Goal: Information Seeking & Learning: Find specific page/section

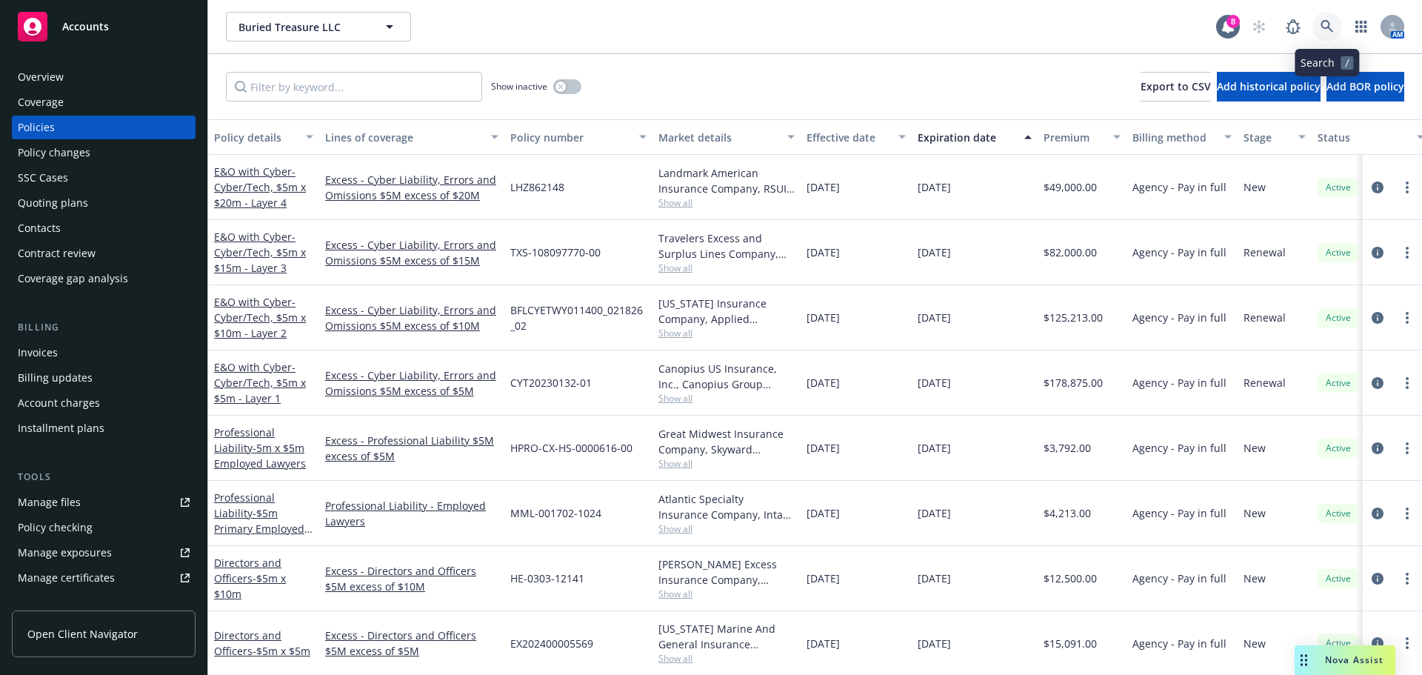
click at [1333, 25] on icon at bounding box center [1327, 26] width 13 height 13
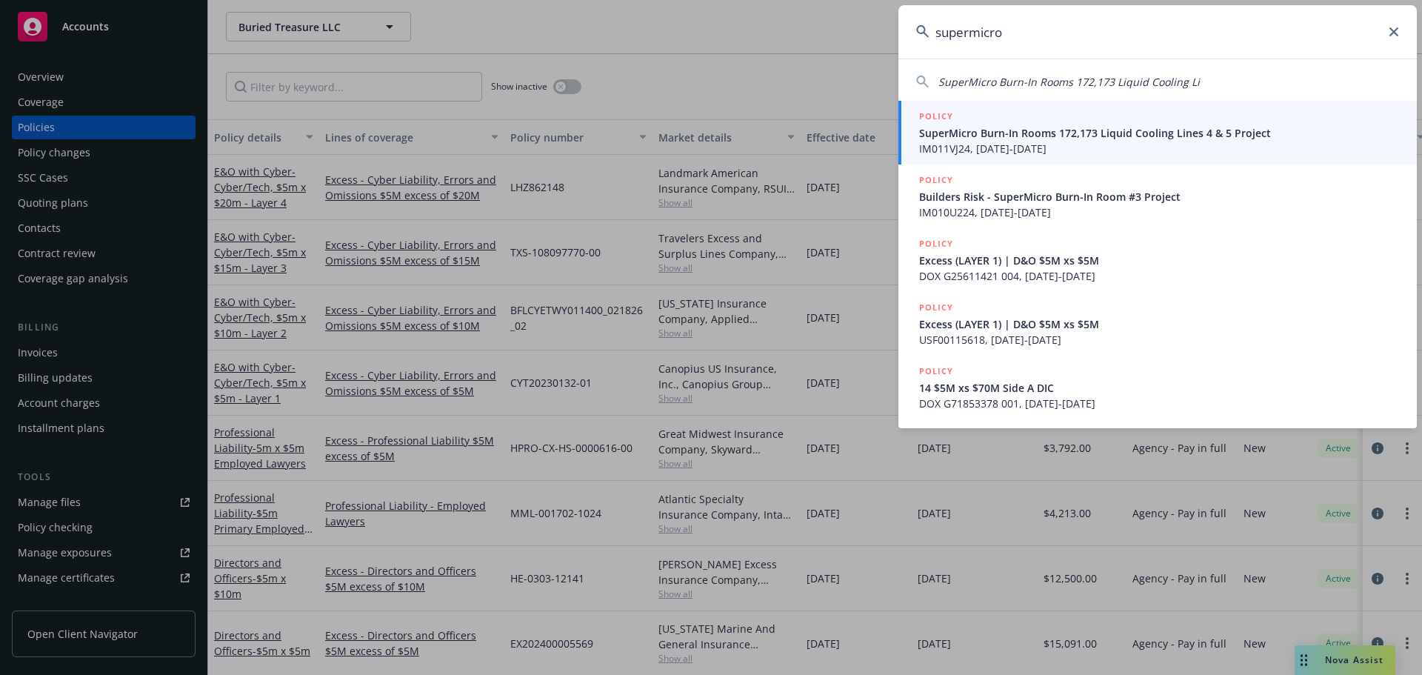
click at [972, 33] on input "supermicro" at bounding box center [1157, 31] width 518 height 53
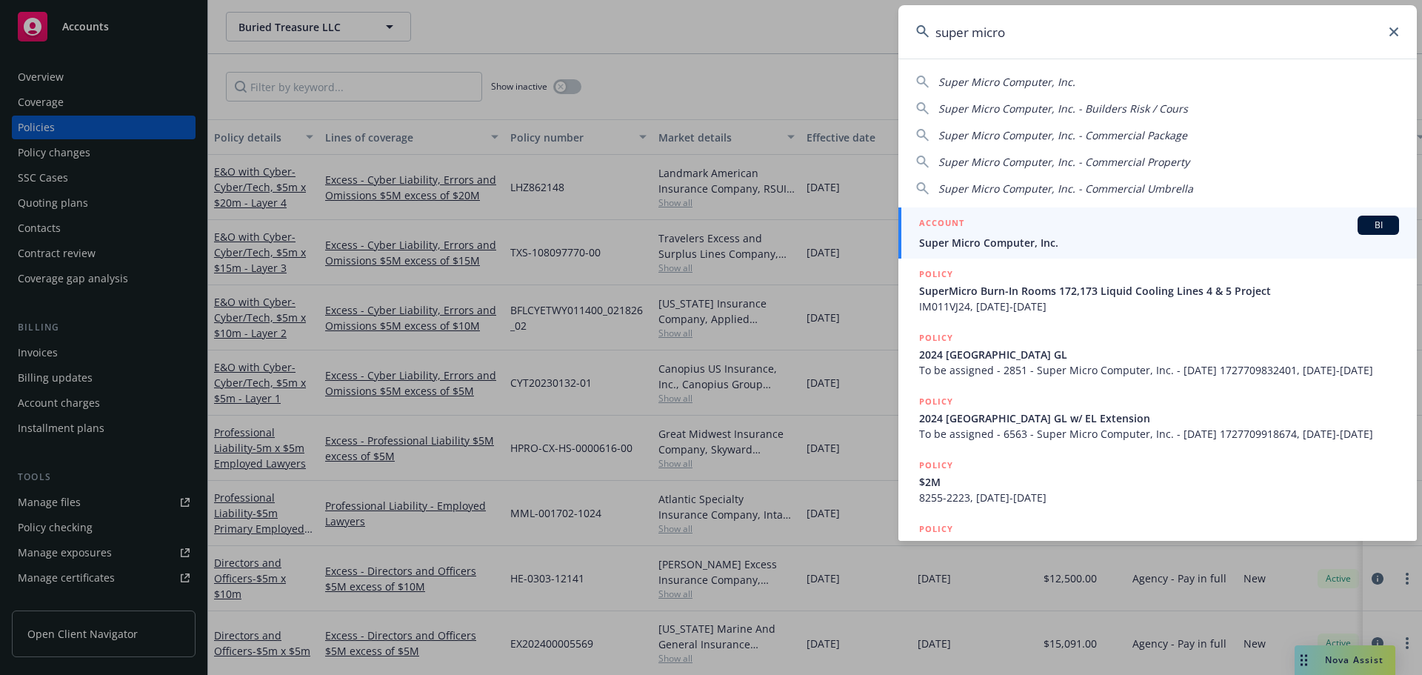
type input "super micro"
click at [1009, 228] on div "ACCOUNT BI" at bounding box center [1159, 225] width 480 height 19
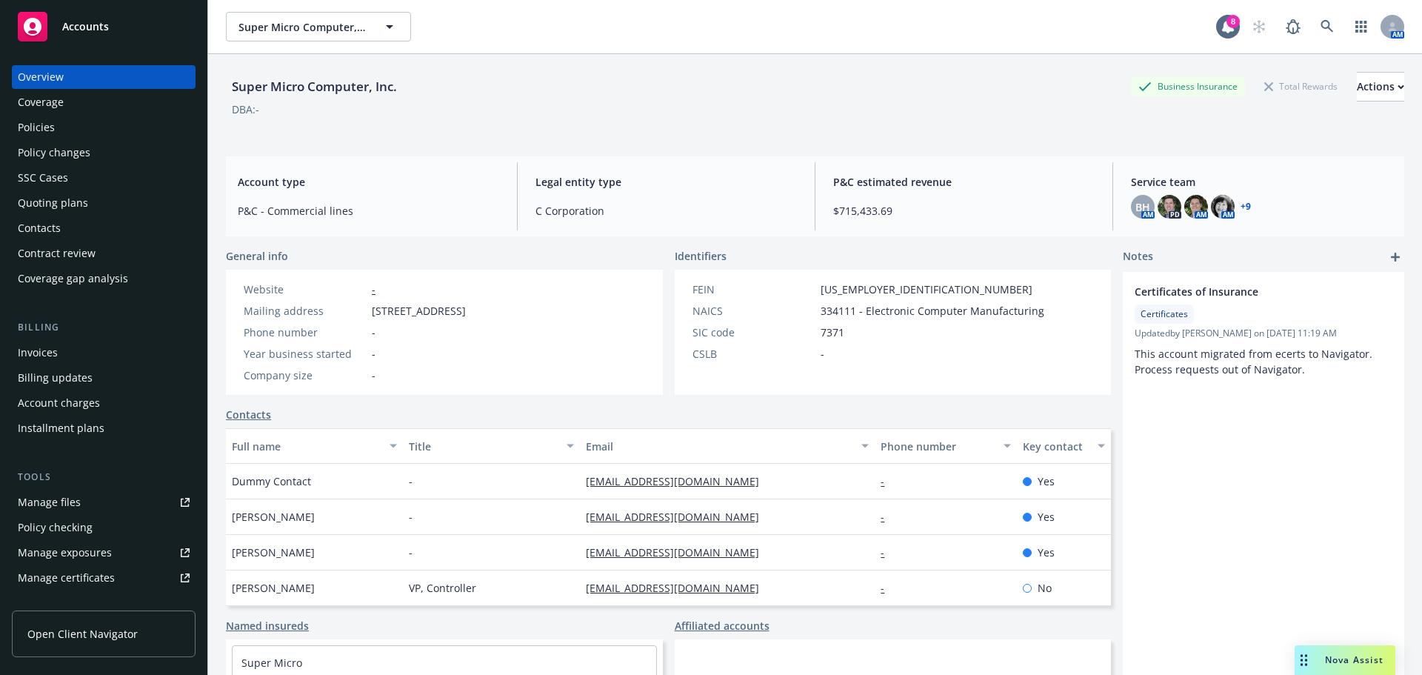
click at [55, 123] on div "Policies" at bounding box center [104, 128] width 172 height 24
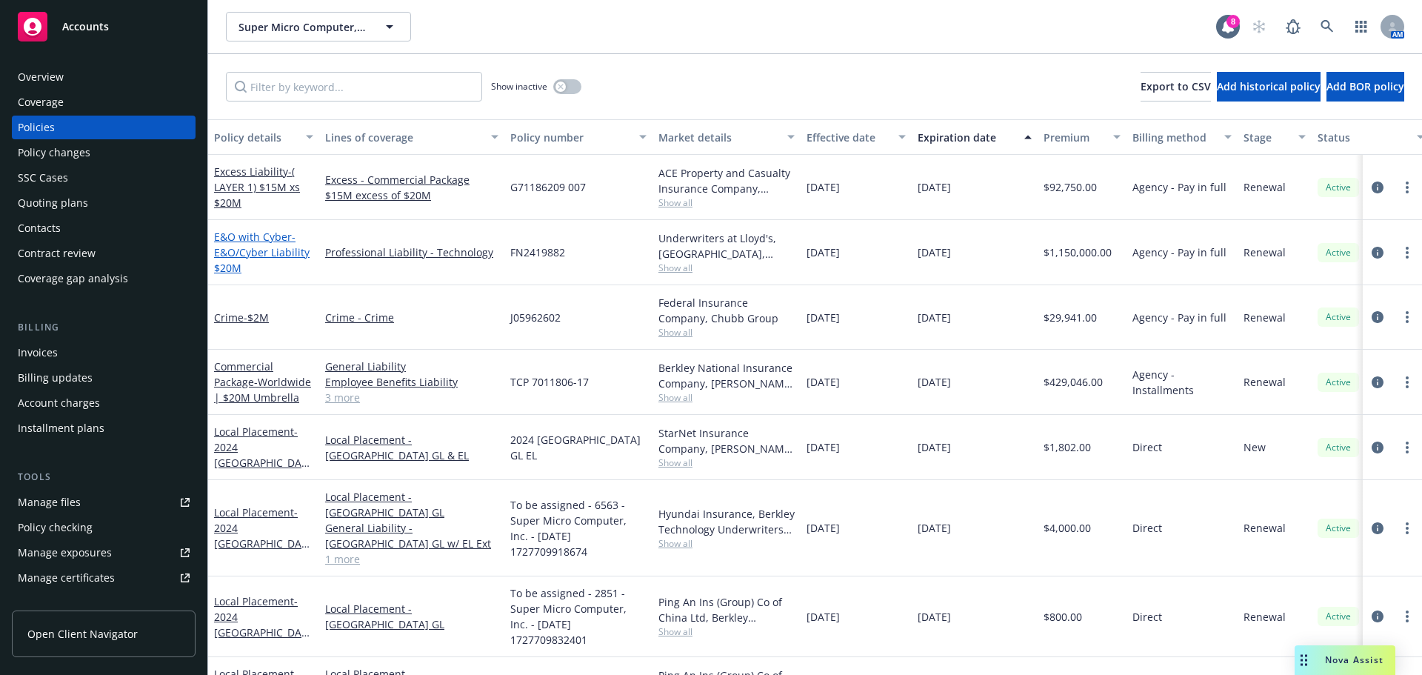
click at [241, 247] on span "- E&O/Cyber Liability $20M" at bounding box center [262, 252] width 96 height 45
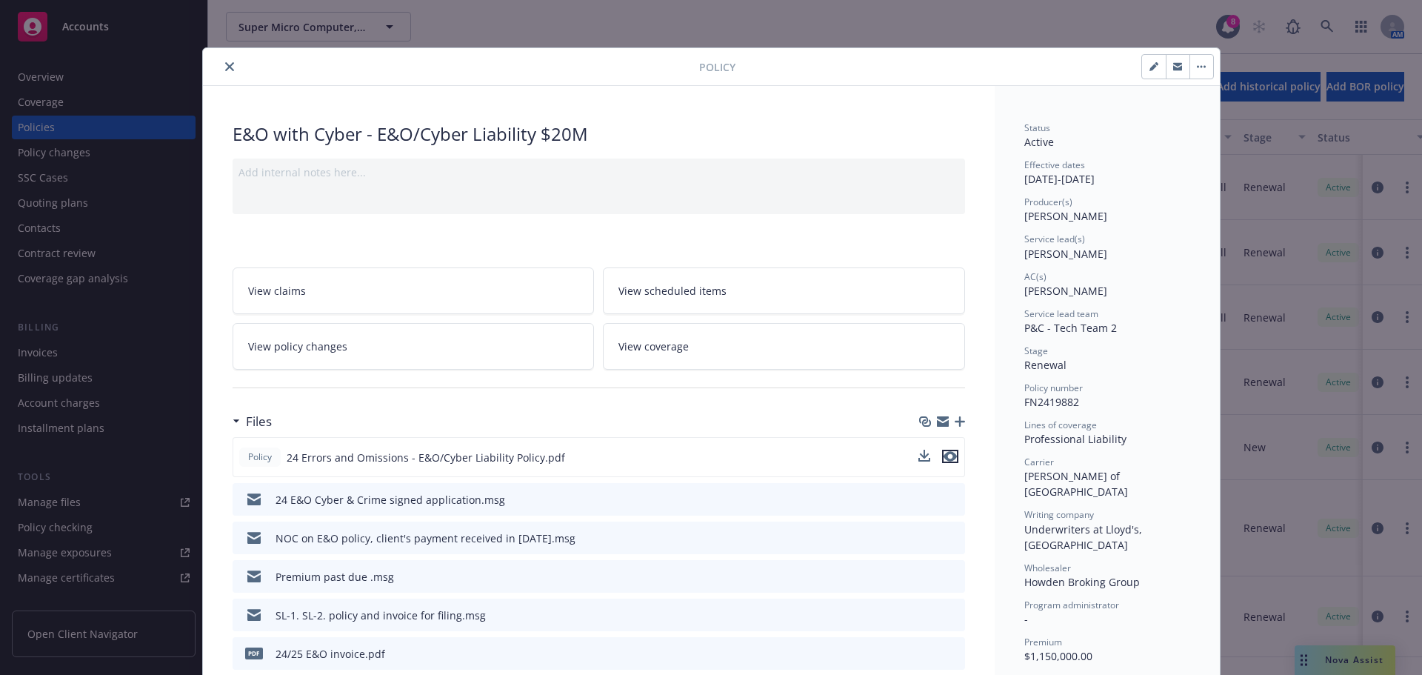
click at [944, 456] on icon "preview file" at bounding box center [950, 456] width 13 height 10
